Goal: Task Accomplishment & Management: Use online tool/utility

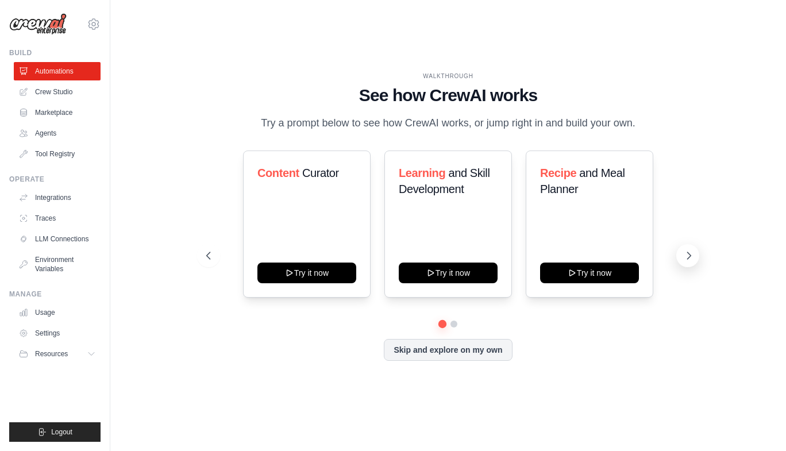
click at [685, 260] on icon at bounding box center [688, 255] width 11 height 11
click at [209, 253] on icon at bounding box center [207, 255] width 11 height 11
click at [687, 256] on icon at bounding box center [688, 255] width 11 height 11
click at [207, 256] on icon at bounding box center [207, 255] width 11 height 11
click at [465, 187] on h3 "Learning and Skill Development" at bounding box center [448, 181] width 99 height 32
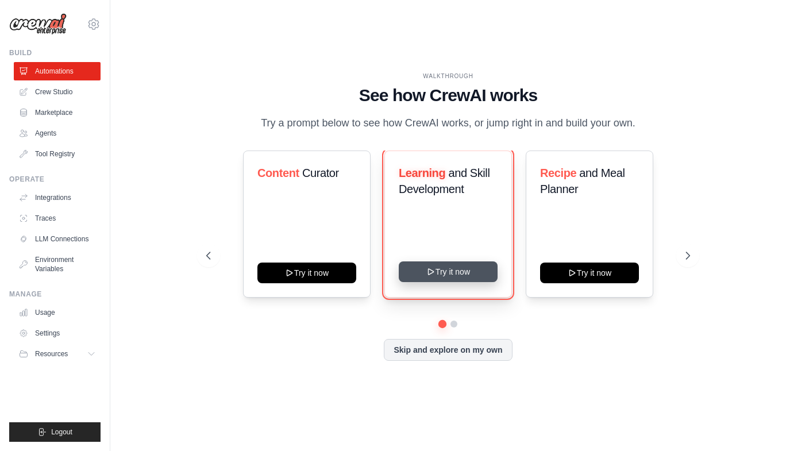
click at [463, 271] on button "Try it now" at bounding box center [448, 271] width 99 height 21
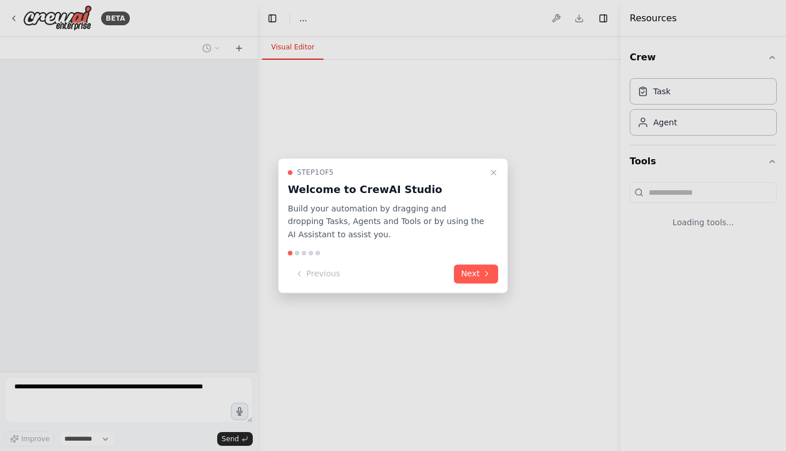
select select "****"
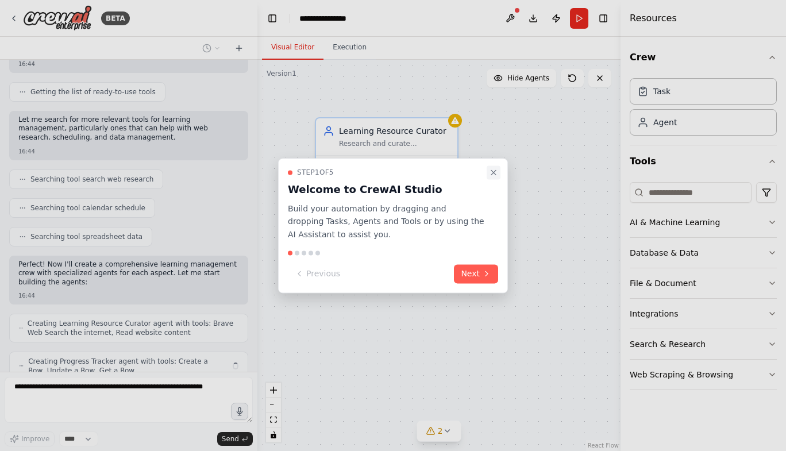
scroll to position [180, 0]
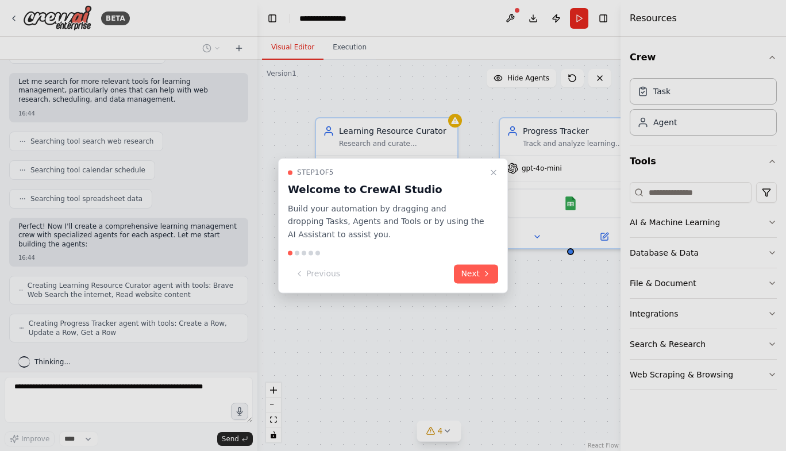
click at [769, 221] on div at bounding box center [393, 225] width 786 height 451
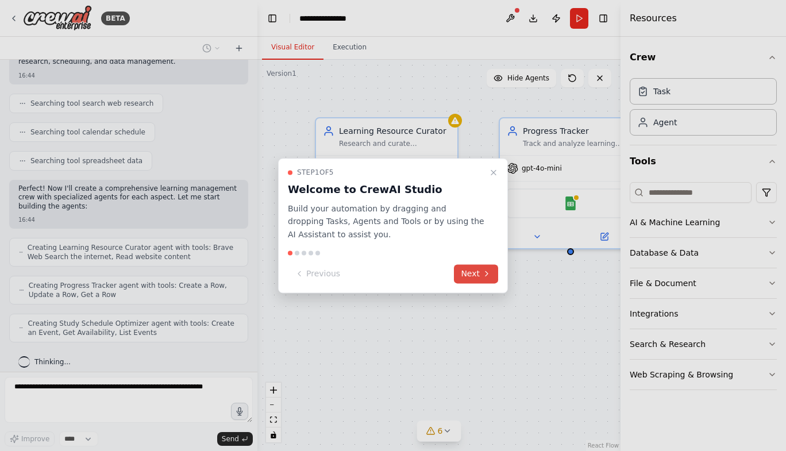
click at [480, 273] on button "Next" at bounding box center [476, 273] width 44 height 19
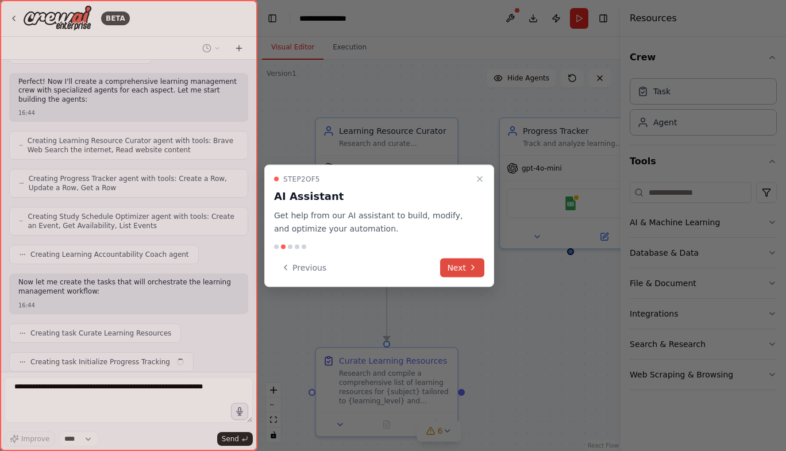
scroll to position [354, 0]
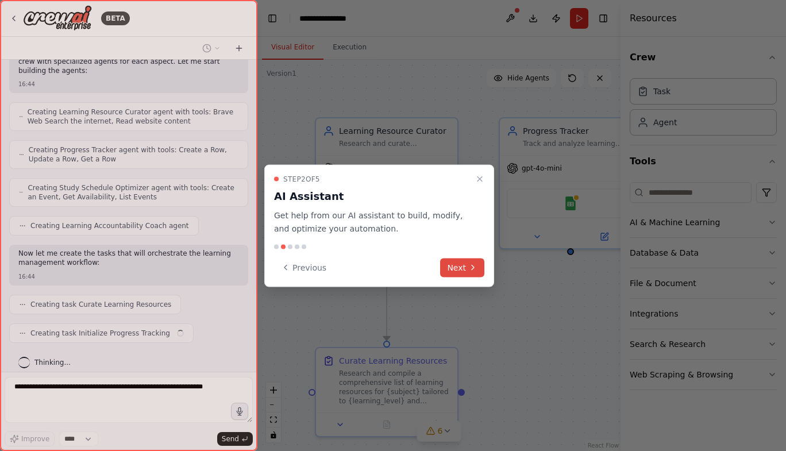
click at [469, 267] on icon at bounding box center [472, 267] width 9 height 9
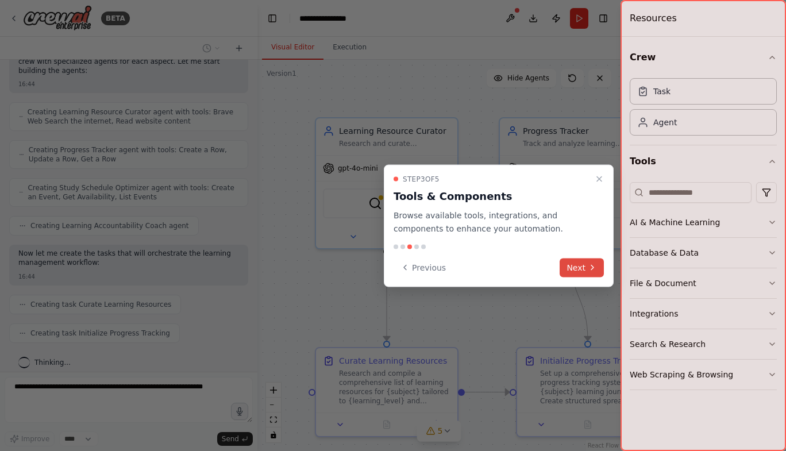
click at [578, 267] on button "Next" at bounding box center [582, 267] width 44 height 19
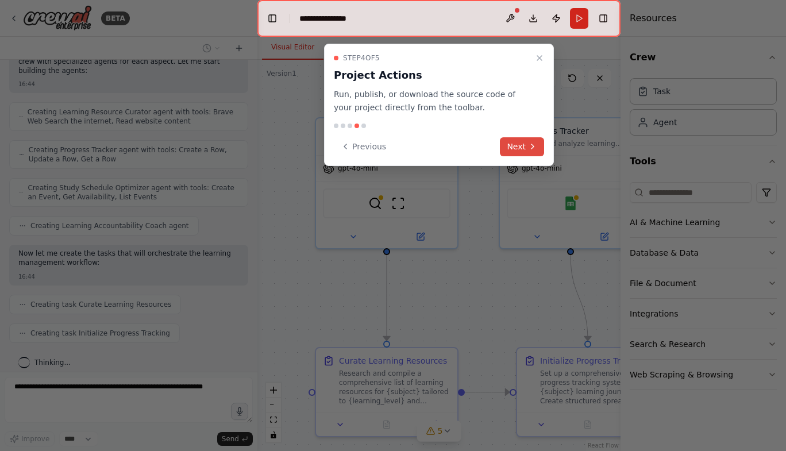
click at [530, 144] on icon at bounding box center [532, 146] width 9 height 9
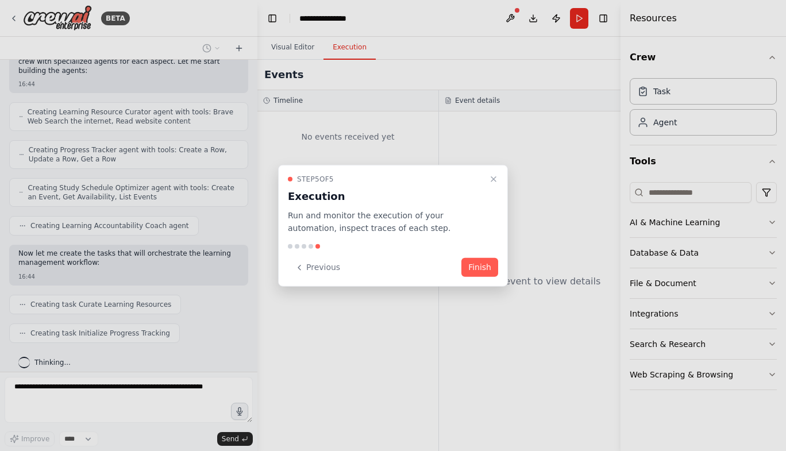
scroll to position [383, 0]
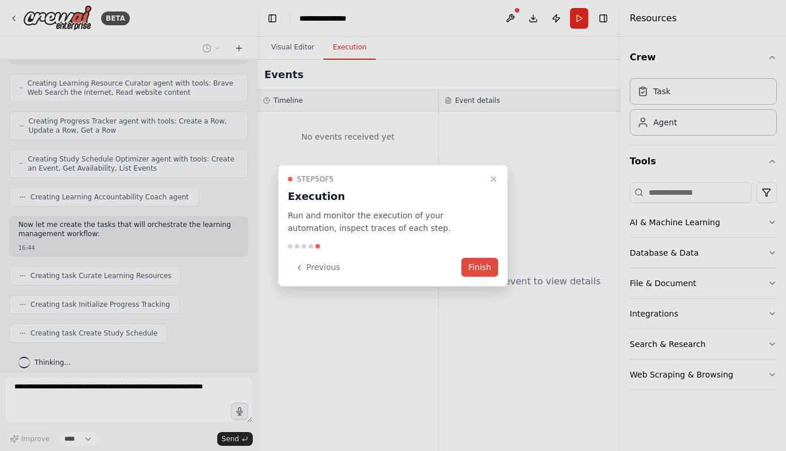
click at [483, 268] on button "Finish" at bounding box center [479, 267] width 37 height 19
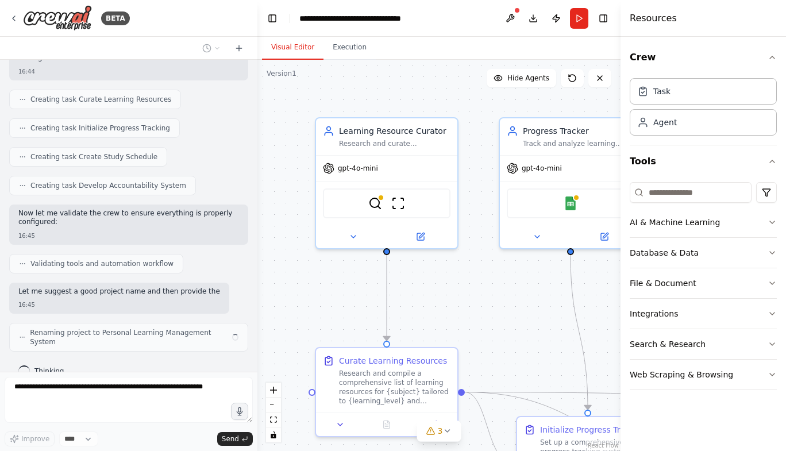
scroll to position [568, 0]
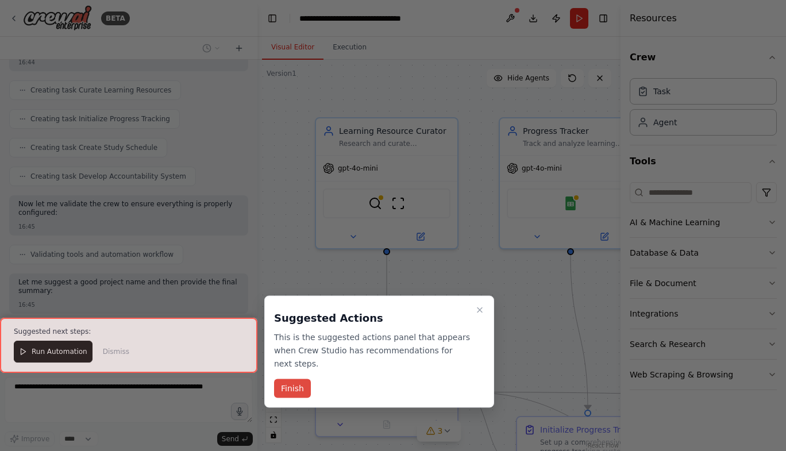
click at [292, 379] on button "Finish" at bounding box center [292, 388] width 37 height 19
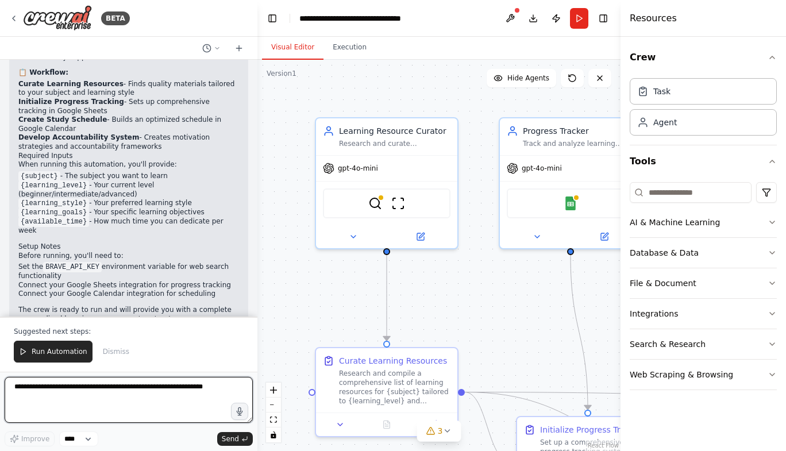
scroll to position [1003, 0]
